Goal: Book appointment/travel/reservation

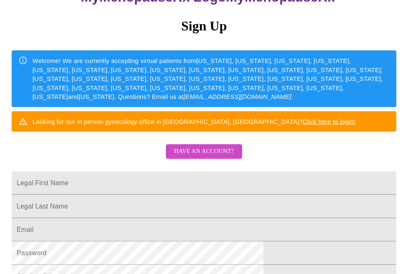
scroll to position [85, 0]
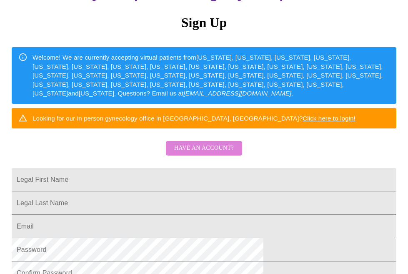
click at [204, 151] on span "Have an account?" at bounding box center [204, 148] width 60 height 10
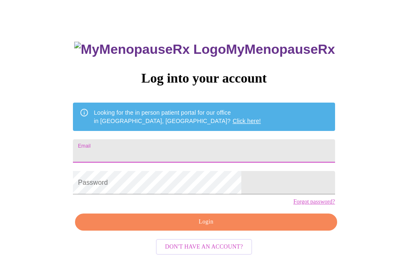
click at [154, 149] on input "Email" at bounding box center [203, 150] width 261 height 23
type input "[EMAIL_ADDRESS][DOMAIN_NAME]"
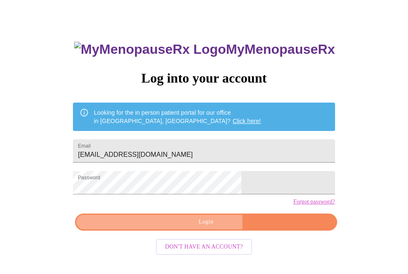
click at [164, 227] on span "Login" at bounding box center [206, 221] width 242 height 10
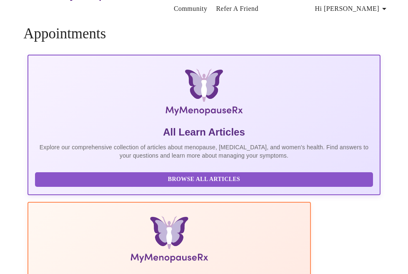
scroll to position [28, 0]
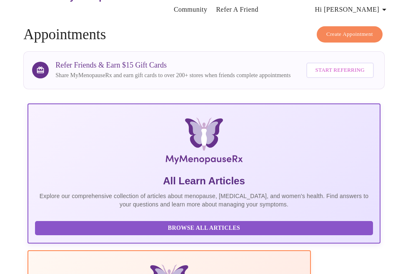
click at [349, 32] on span "Create Appointment" at bounding box center [349, 35] width 47 height 10
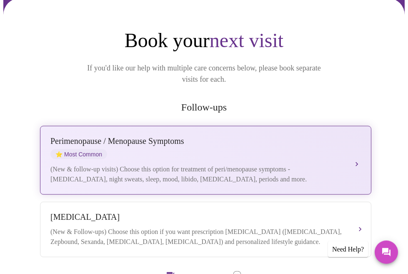
scroll to position [85, 0]
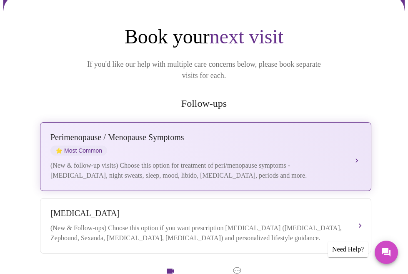
click at [118, 160] on div "(New & follow-up visits) Choose this option for treatment of peri/menopause sym…" at bounding box center [196, 170] width 293 height 20
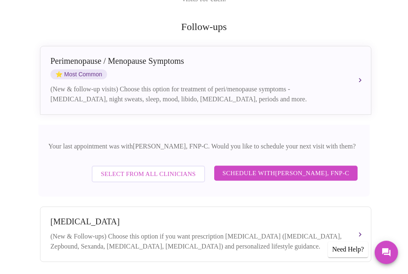
scroll to position [170, 0]
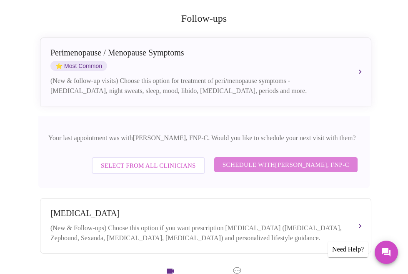
click at [239, 159] on span "Schedule with [PERSON_NAME], FNP-C" at bounding box center [285, 164] width 127 height 11
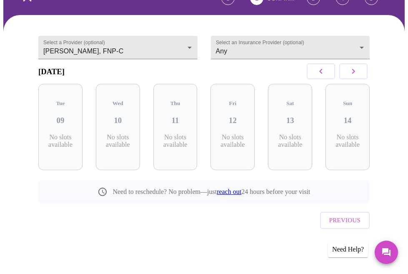
scroll to position [51, 0]
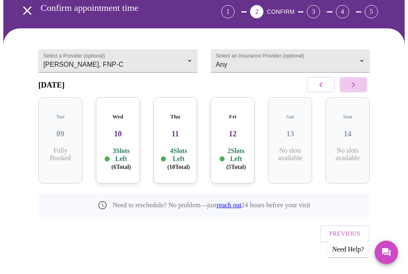
click at [353, 89] on icon "button" at bounding box center [353, 85] width 10 height 10
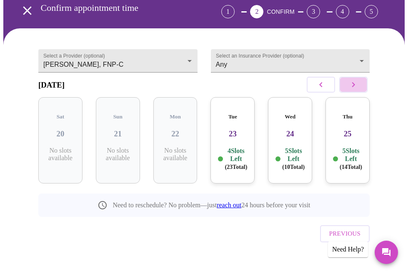
click at [353, 89] on icon "button" at bounding box center [353, 85] width 10 height 10
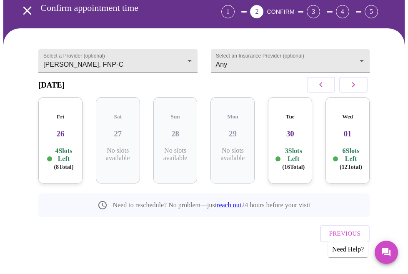
click at [353, 89] on icon "button" at bounding box center [353, 85] width 10 height 10
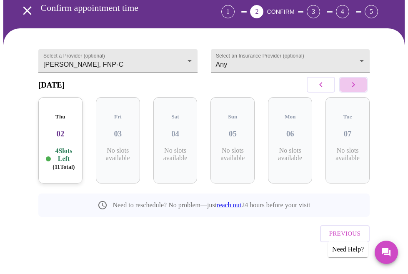
click at [353, 89] on icon "button" at bounding box center [353, 85] width 10 height 10
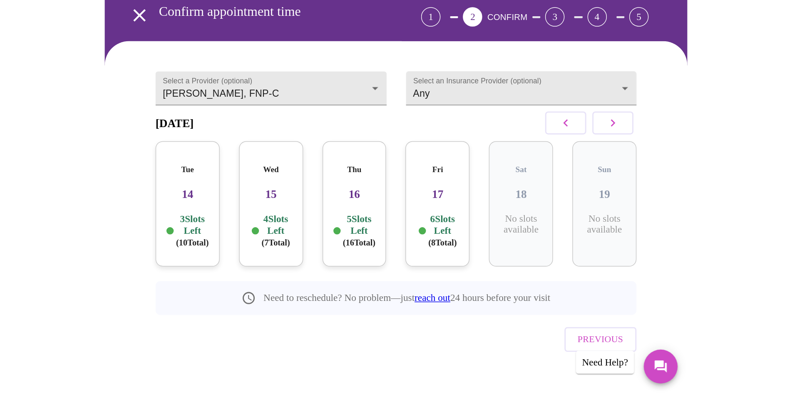
scroll to position [0, 0]
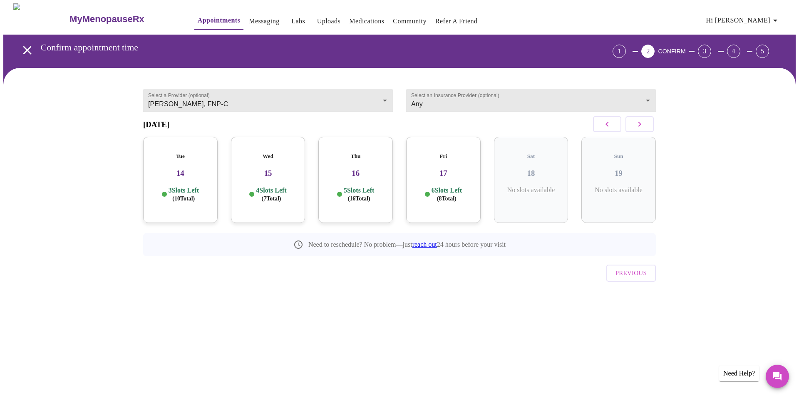
click at [280, 186] on p "4 Slots Left ( 7 Total)" at bounding box center [271, 194] width 30 height 16
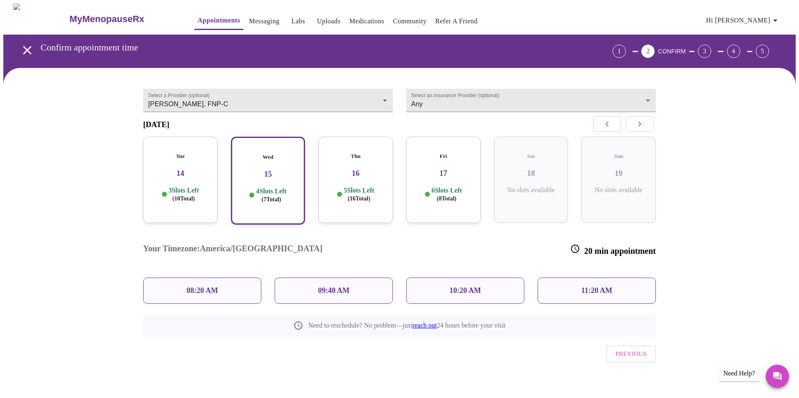
click at [407, 273] on p "11:20 AM" at bounding box center [597, 290] width 31 height 9
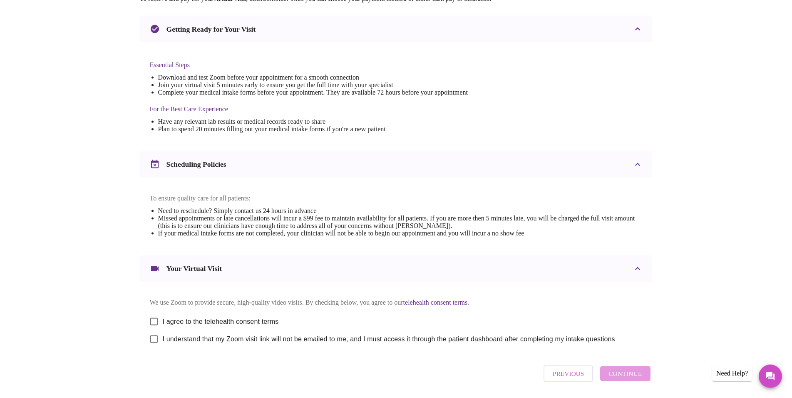
scroll to position [208, 0]
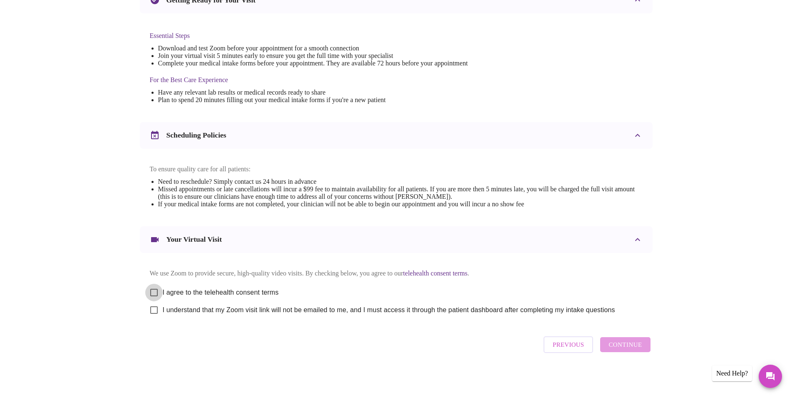
click at [152, 273] on input "I agree to the telehealth consent terms" at bounding box center [153, 292] width 17 height 17
checkbox input "true"
click at [154, 273] on input "I understand that my Zoom visit link will not be emailed to me, and I must acce…" at bounding box center [153, 309] width 17 height 17
checkbox input "true"
click at [407, 273] on span "Continue" at bounding box center [625, 344] width 33 height 11
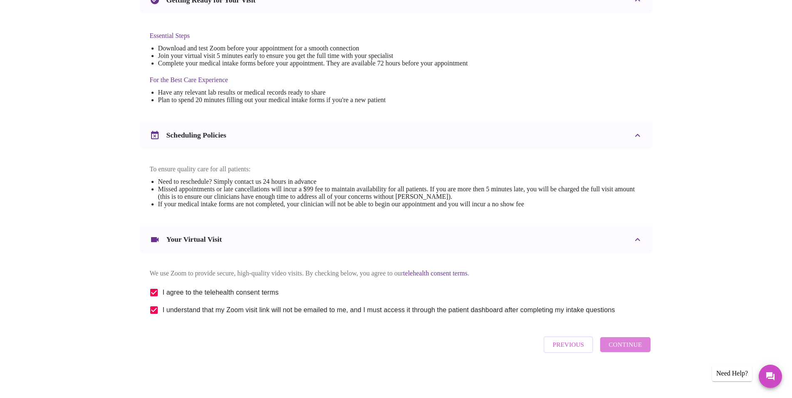
scroll to position [0, 0]
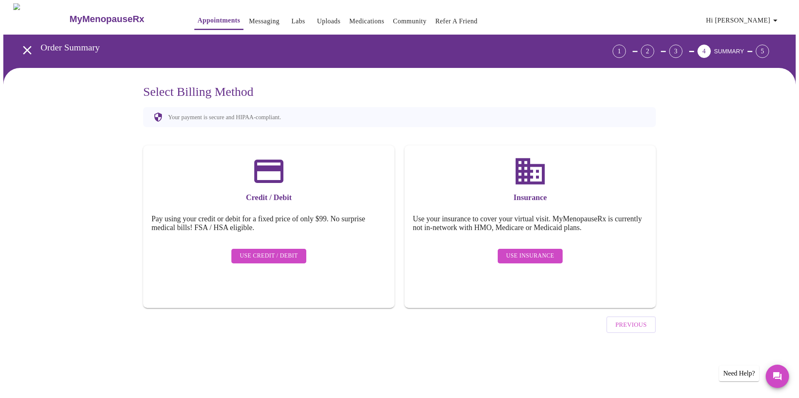
click at [262, 253] on span "Use Credit / Debit" at bounding box center [269, 256] width 58 height 10
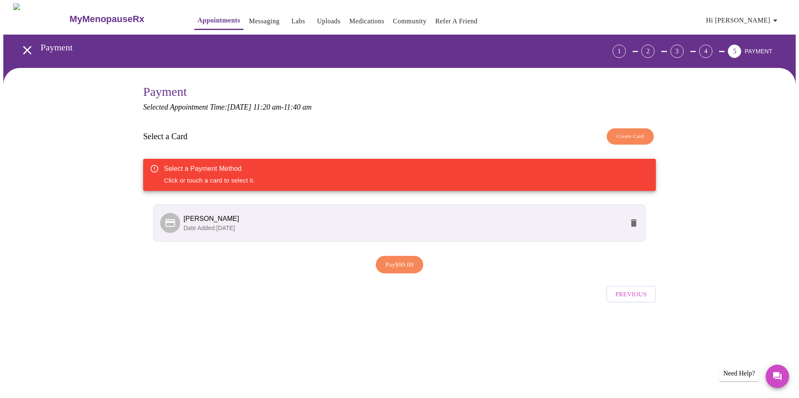
click at [407, 231] on li "[PERSON_NAME] Date Added: [DATE]" at bounding box center [399, 222] width 493 height 37
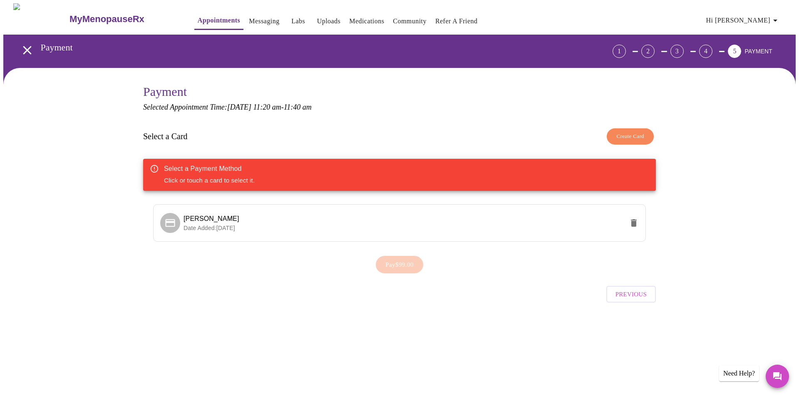
click at [326, 176] on div "Select a Payment Method Click or touch a card to select it." at bounding box center [399, 175] width 513 height 32
click at [271, 215] on span "[PERSON_NAME]" at bounding box center [404, 219] width 440 height 10
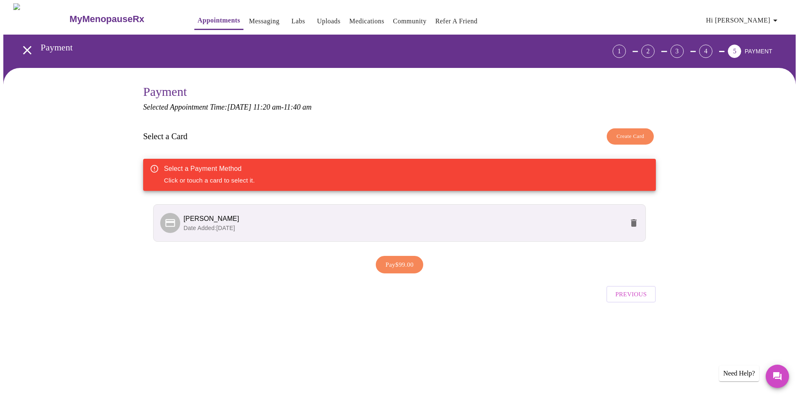
click at [389, 266] on span "Pay $99.00" at bounding box center [400, 264] width 28 height 11
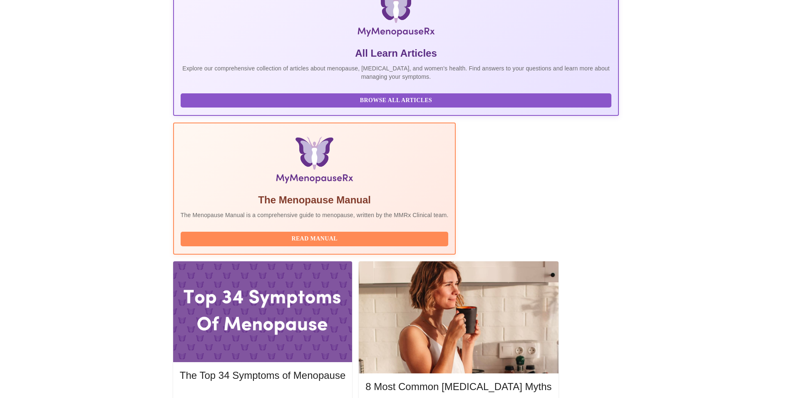
scroll to position [127, 0]
